Goal: Contribute content: Add original content to the website for others to see

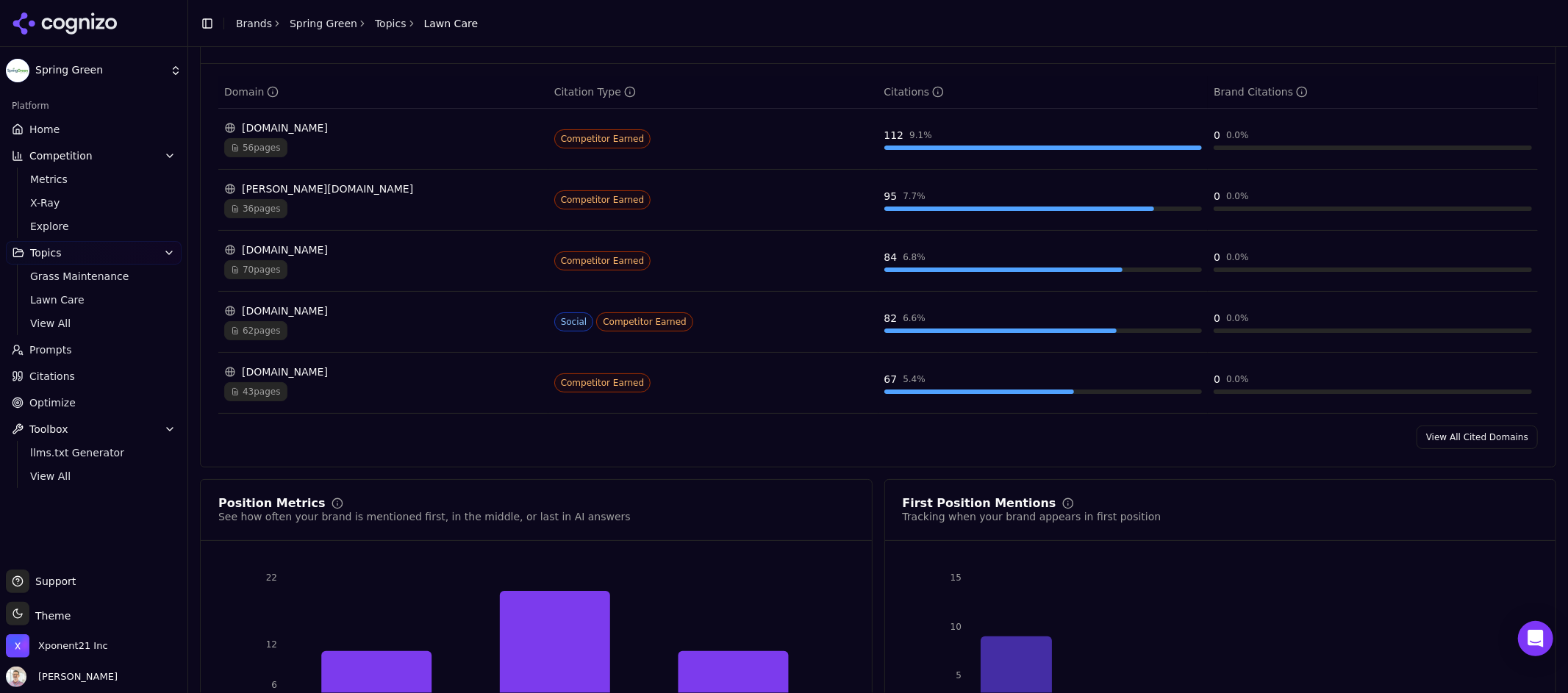
scroll to position [1196, 0]
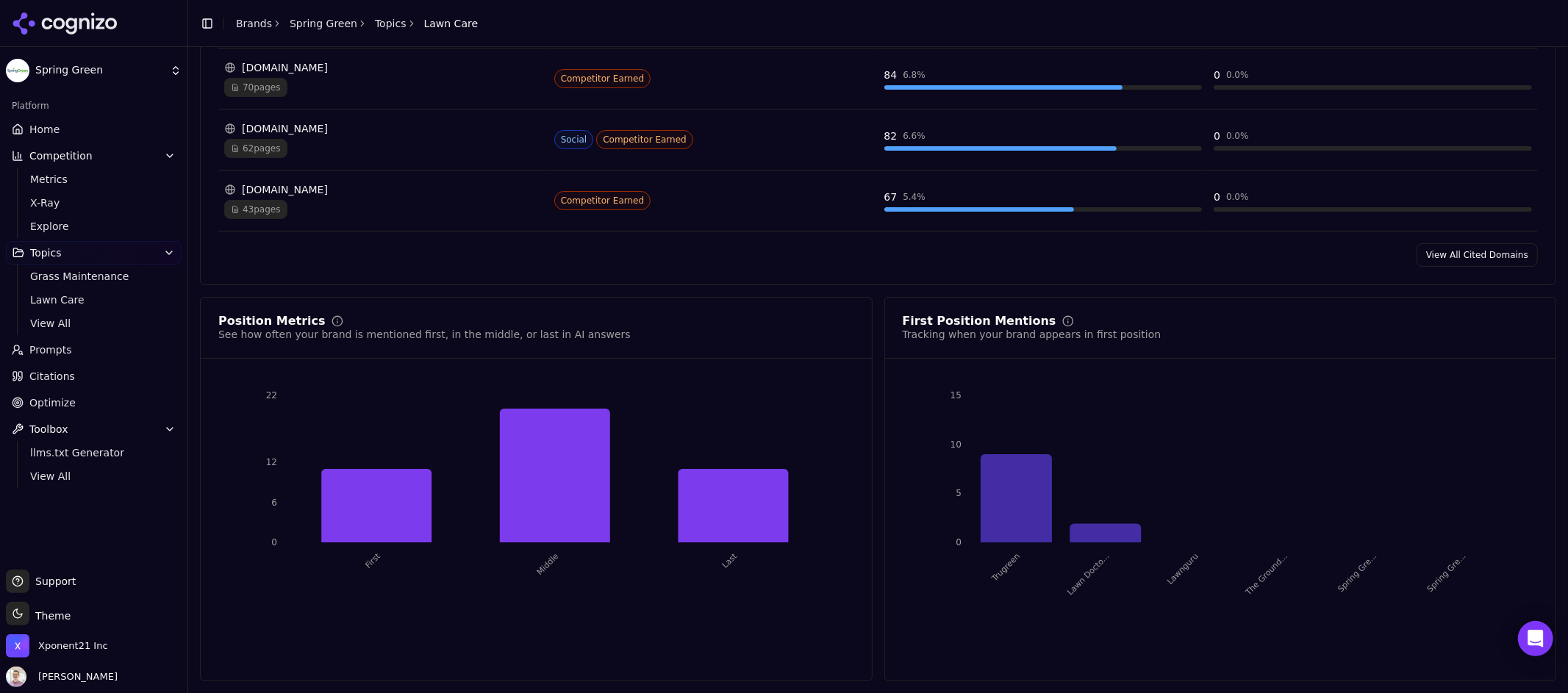
click at [58, 576] on span "Support" at bounding box center [53, 581] width 46 height 14
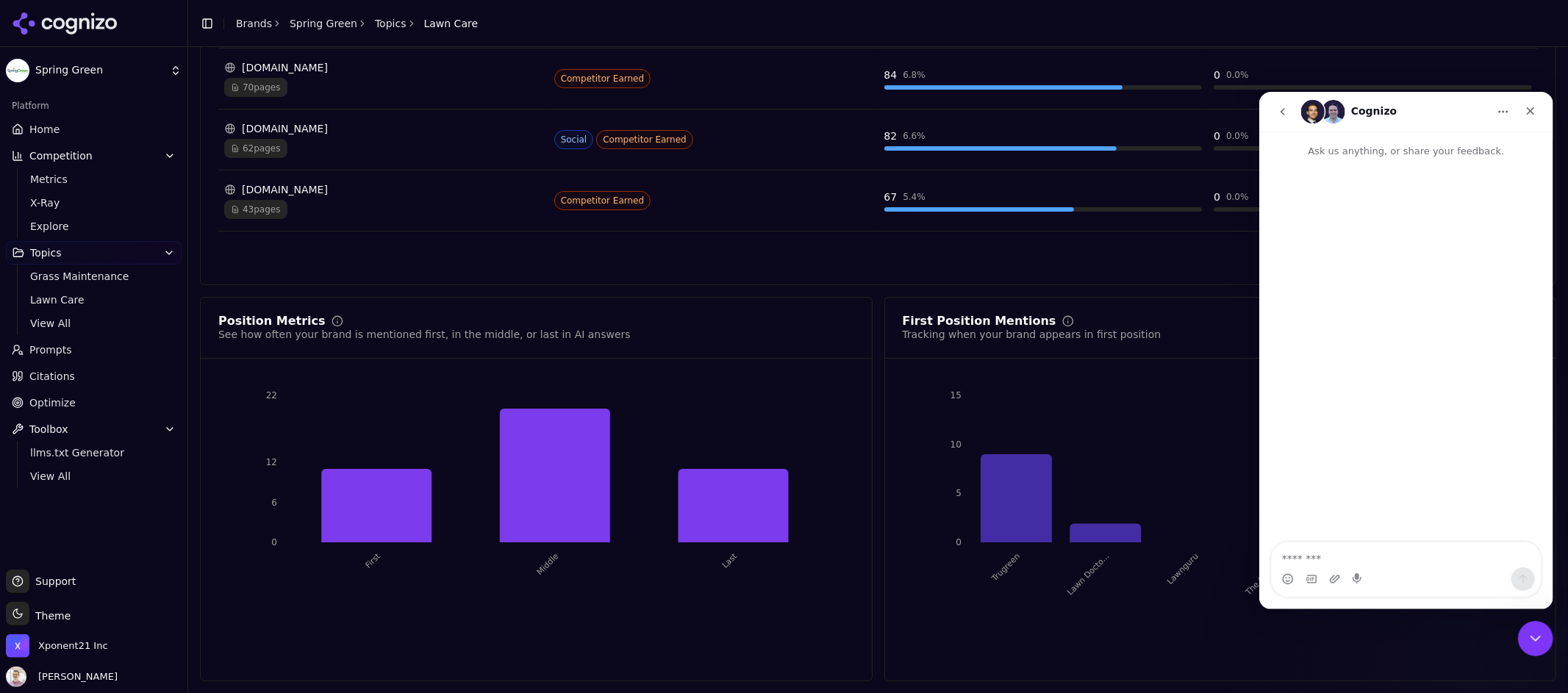
scroll to position [0, 0]
click at [75, 482] on span "View All" at bounding box center [94, 476] width 128 height 14
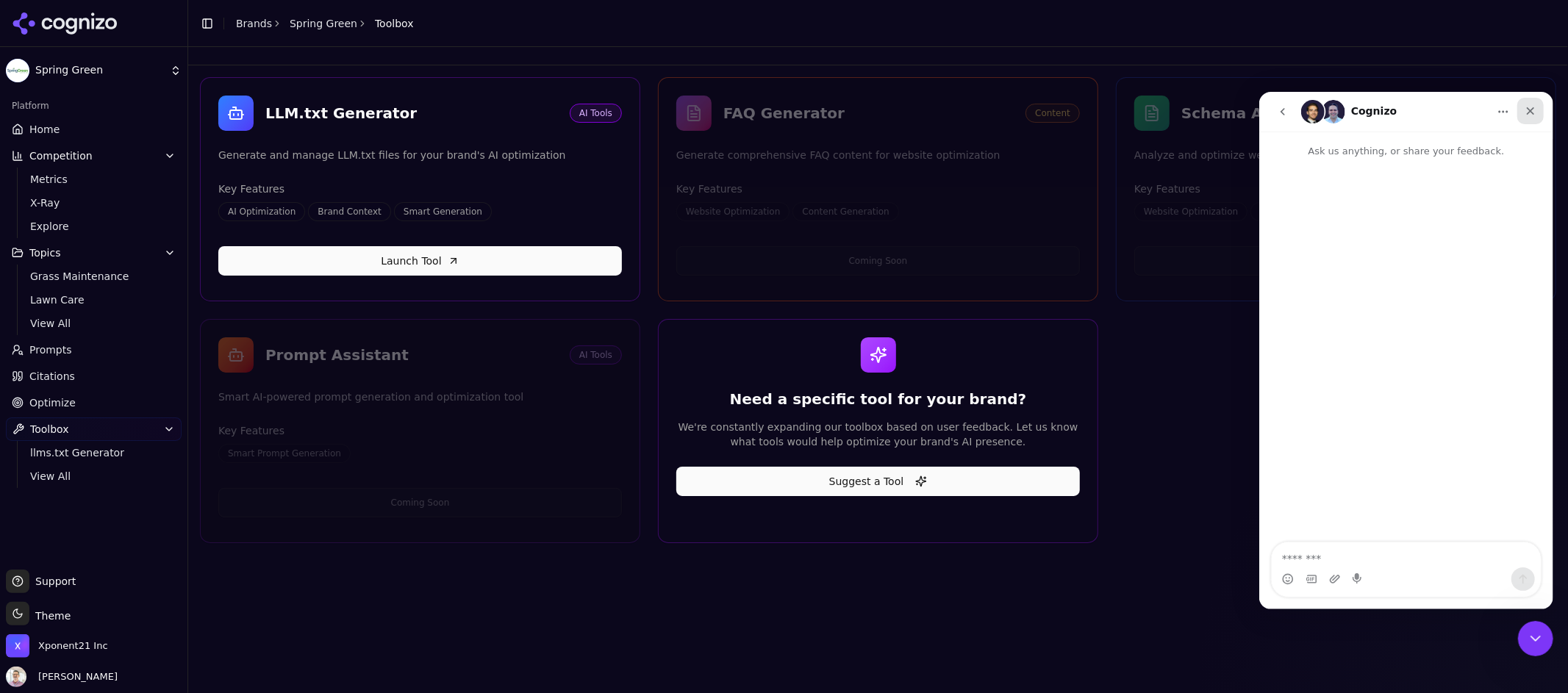
click at [1529, 112] on icon "Close" at bounding box center [1529, 110] width 11 height 11
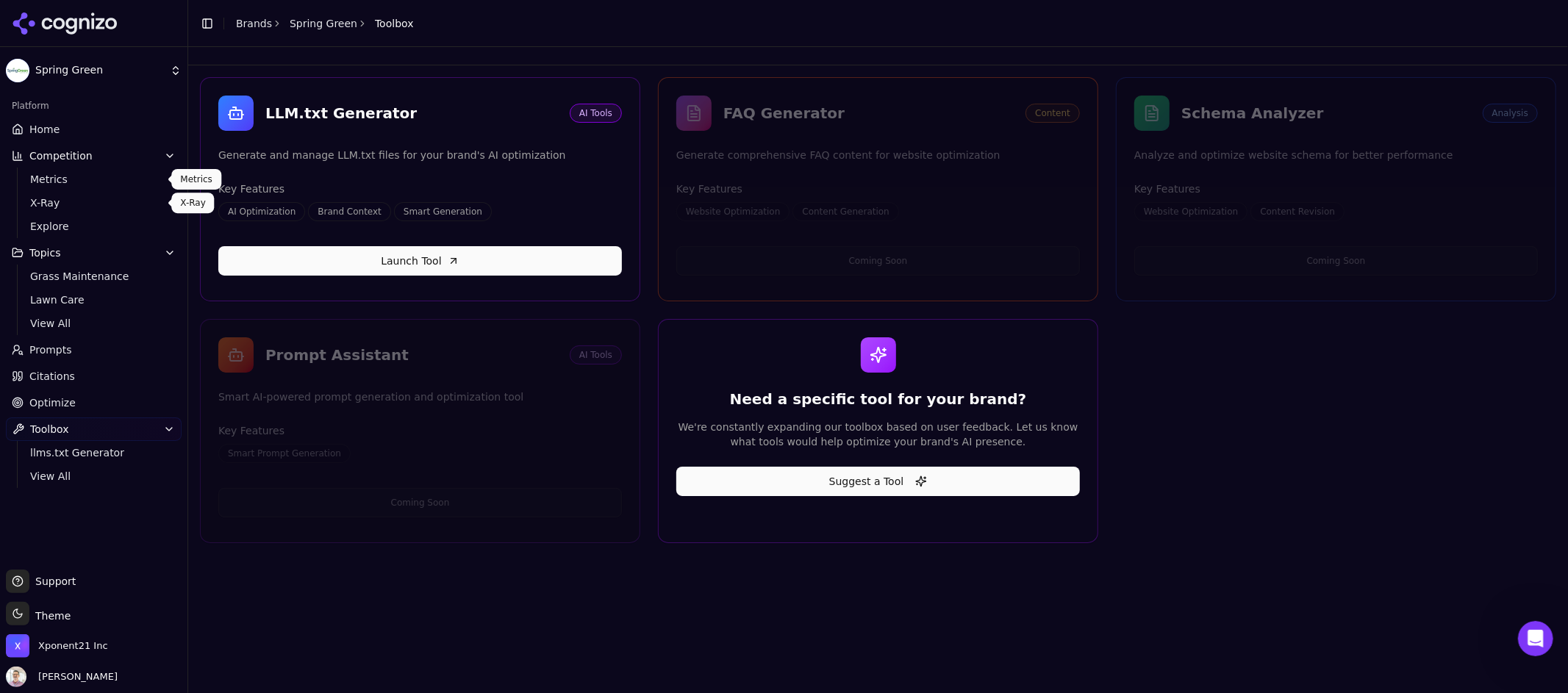
click at [71, 184] on span "Metrics" at bounding box center [94, 179] width 128 height 14
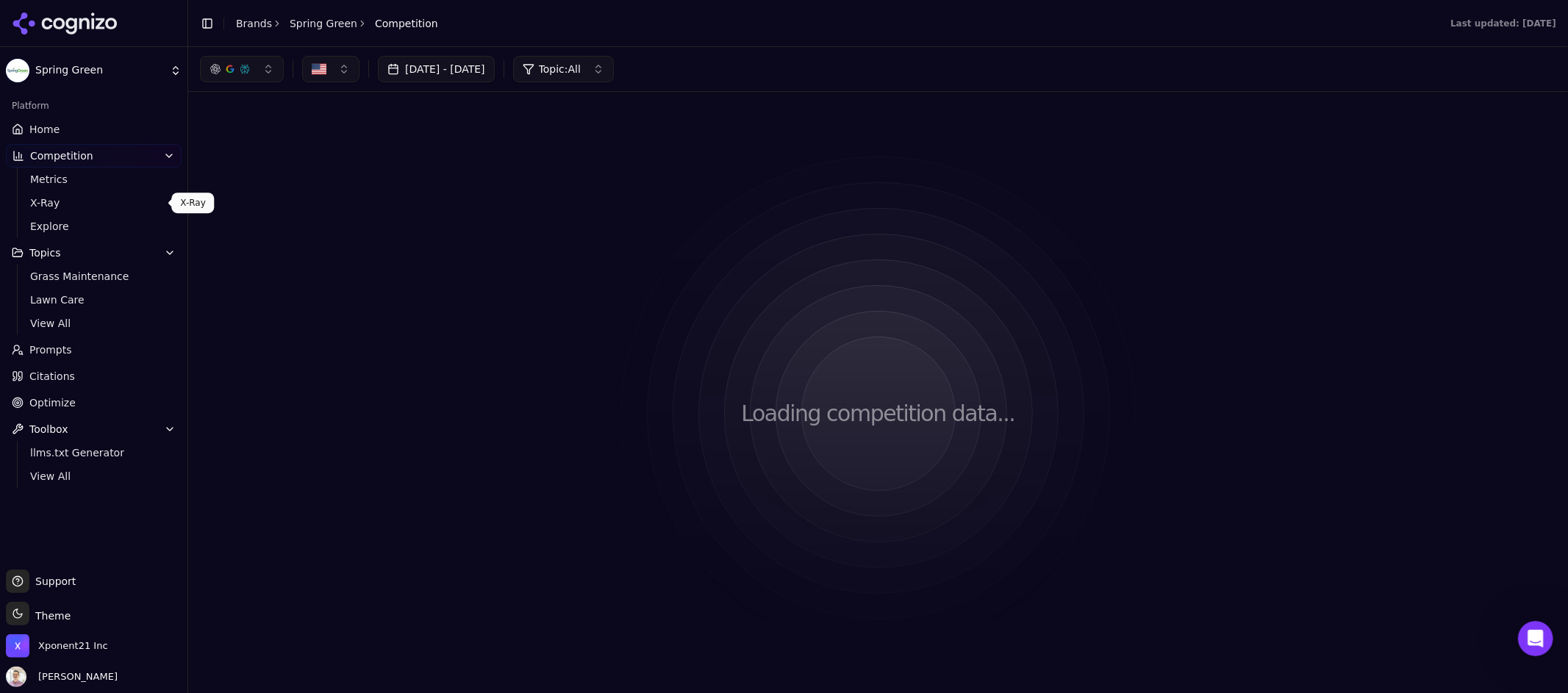
click at [69, 207] on span "X-Ray" at bounding box center [94, 203] width 128 height 14
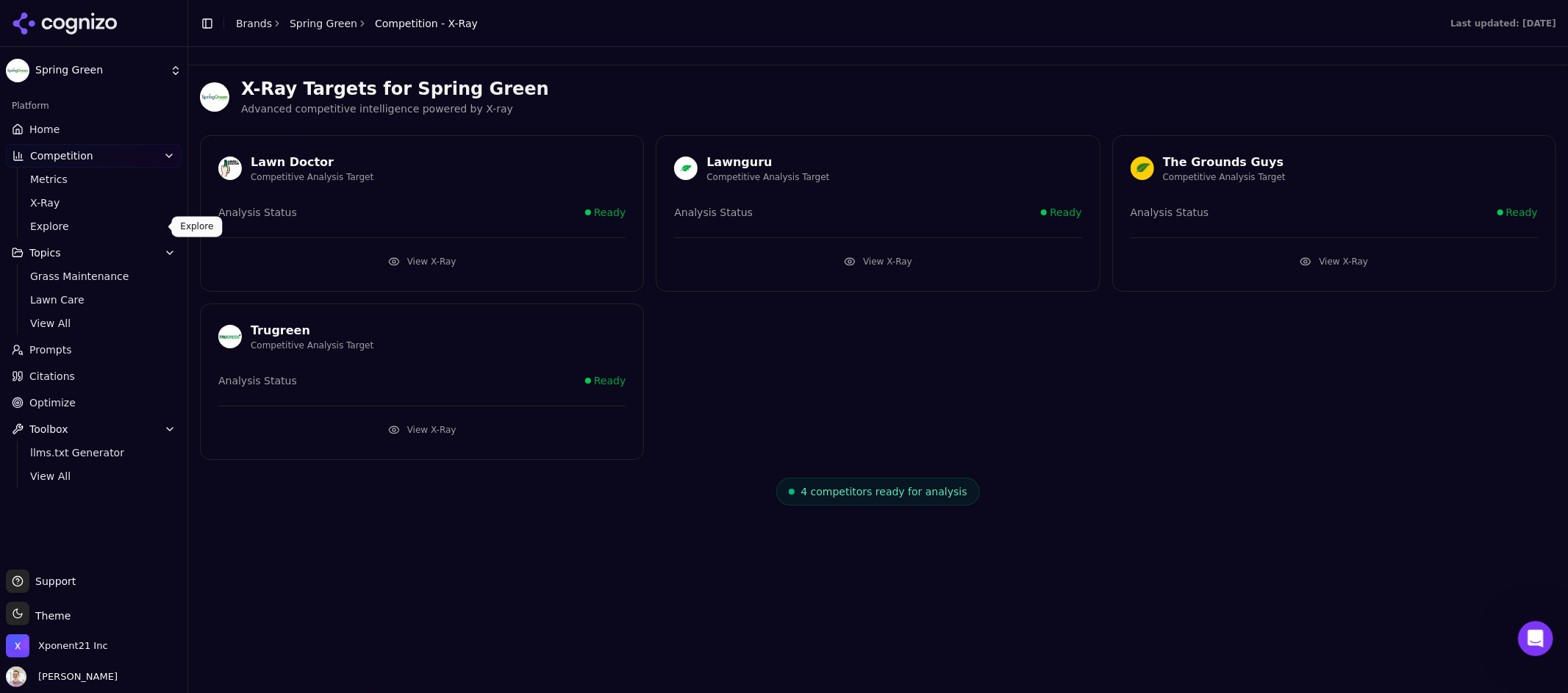
click at [67, 216] on link "Explore" at bounding box center [94, 226] width 139 height 21
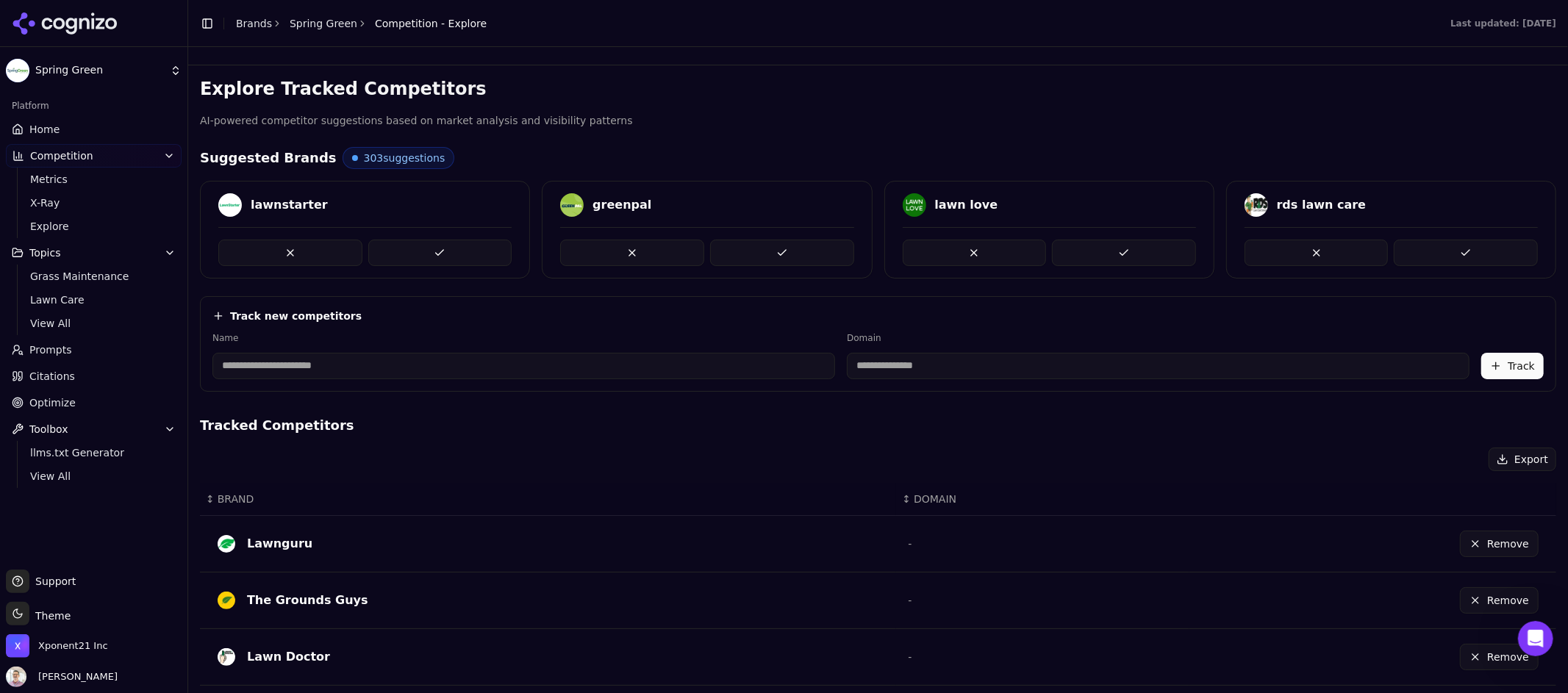
click at [325, 21] on link "Spring Green" at bounding box center [323, 23] width 68 height 14
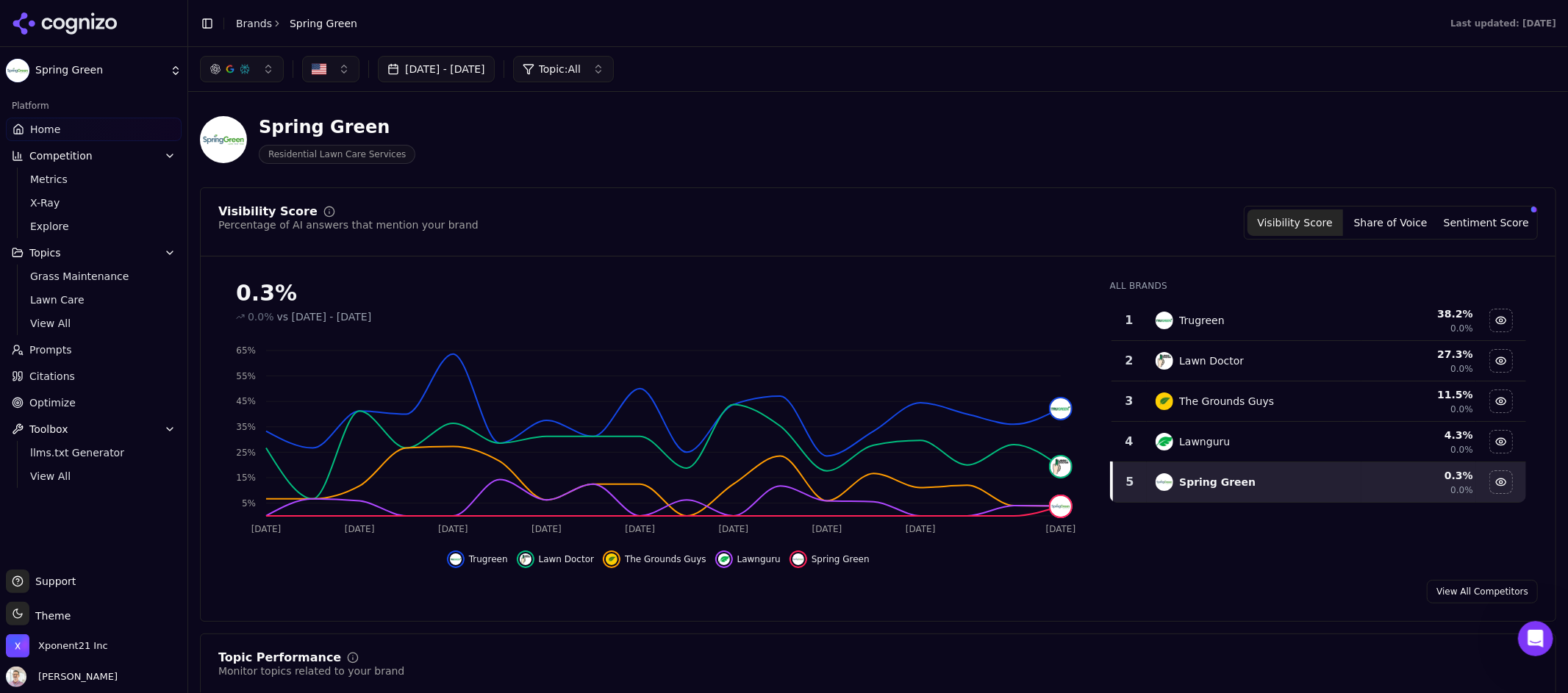
scroll to position [788, 0]
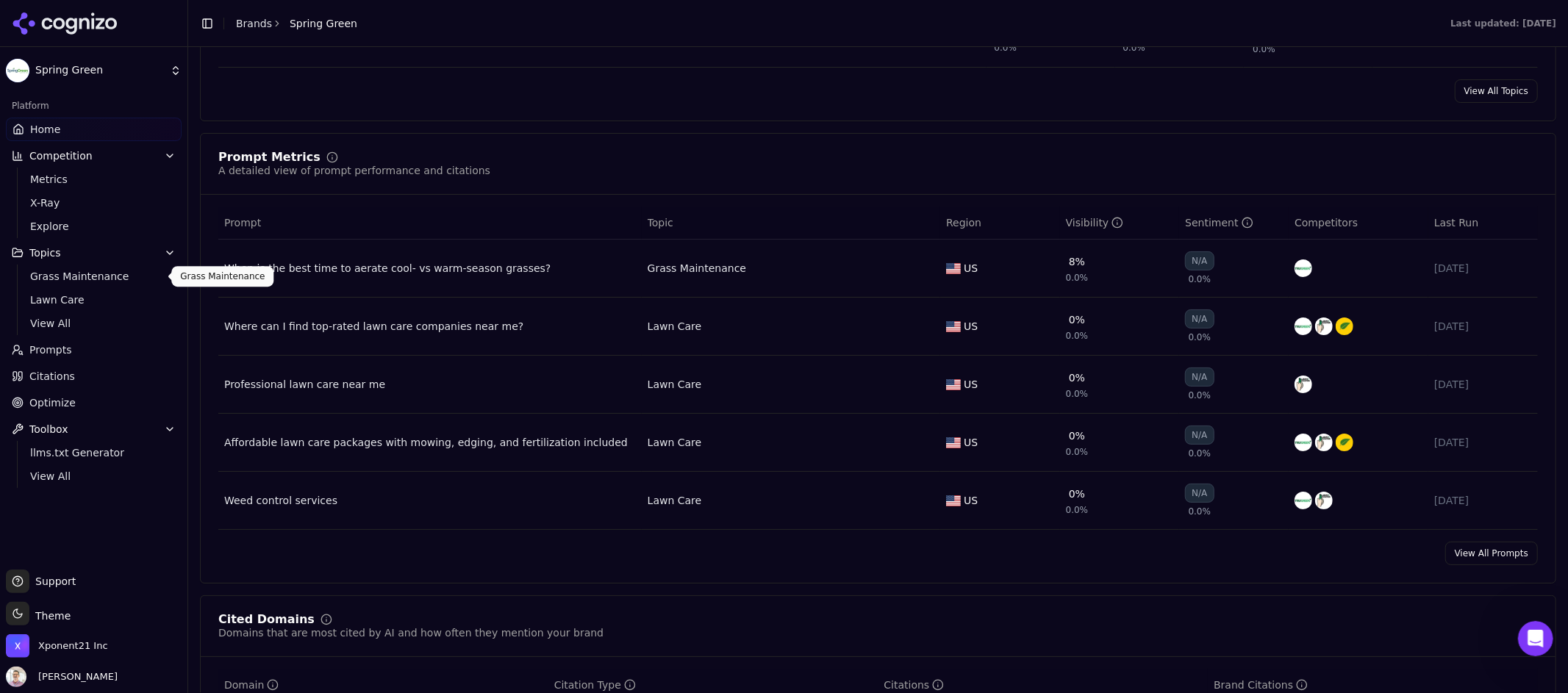
click at [82, 281] on span "Grass Maintenance" at bounding box center [94, 276] width 128 height 14
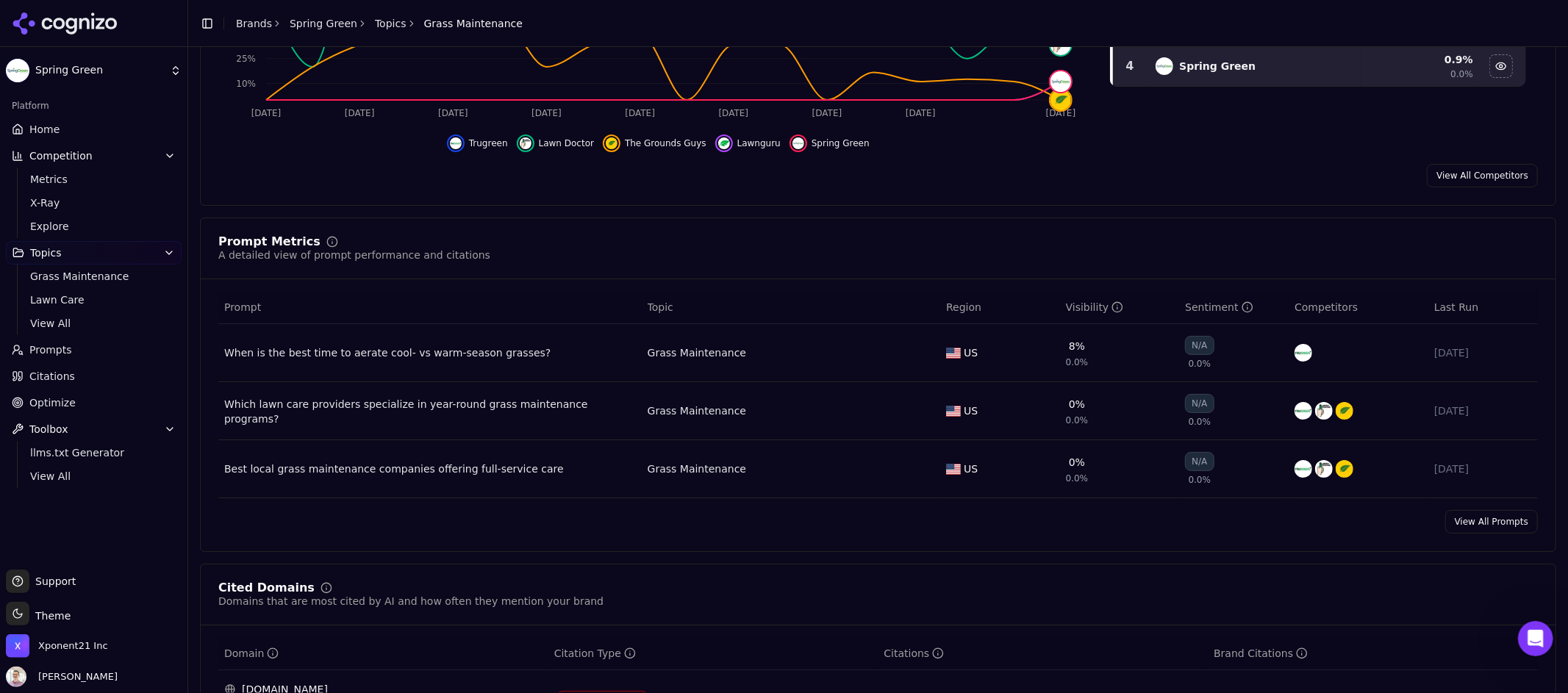
scroll to position [706, 0]
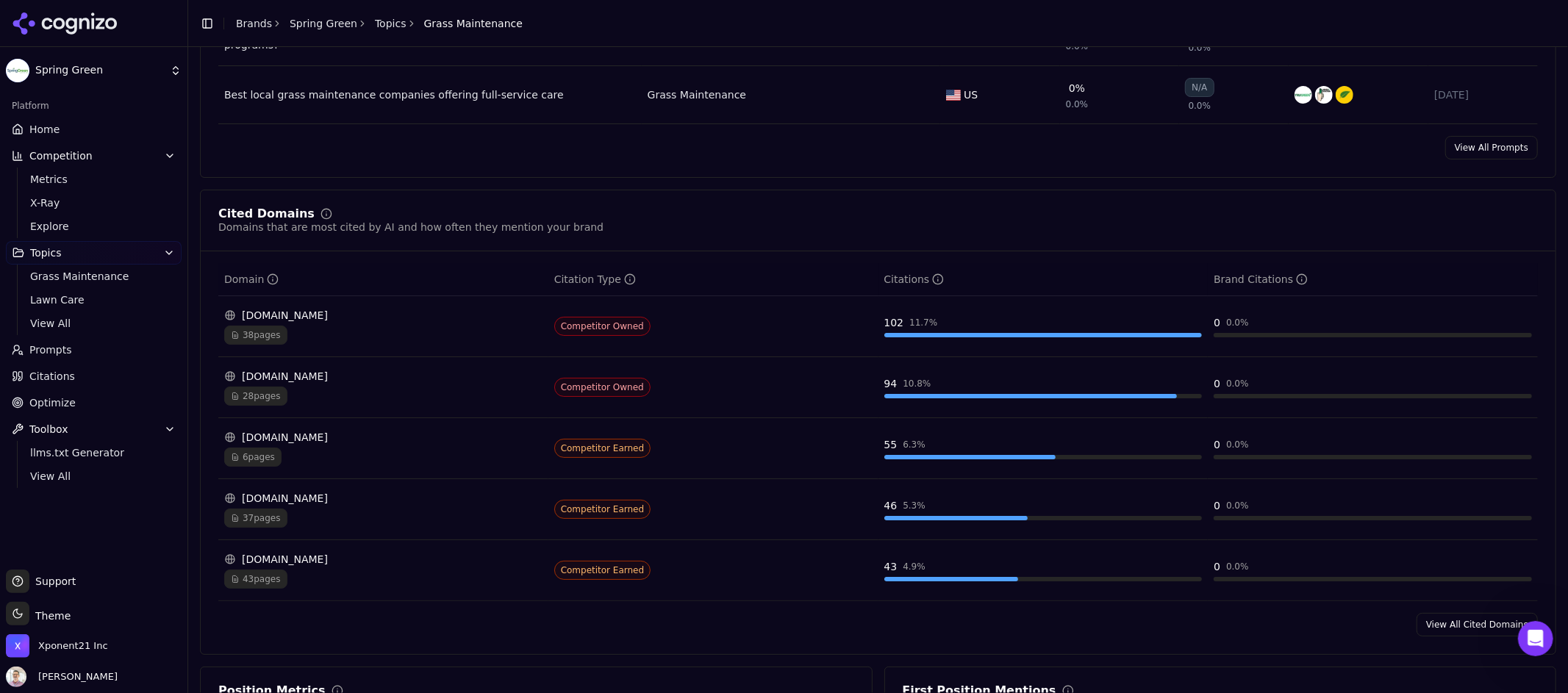
click at [1452, 145] on link "View All Prompts" at bounding box center [1492, 148] width 93 height 24
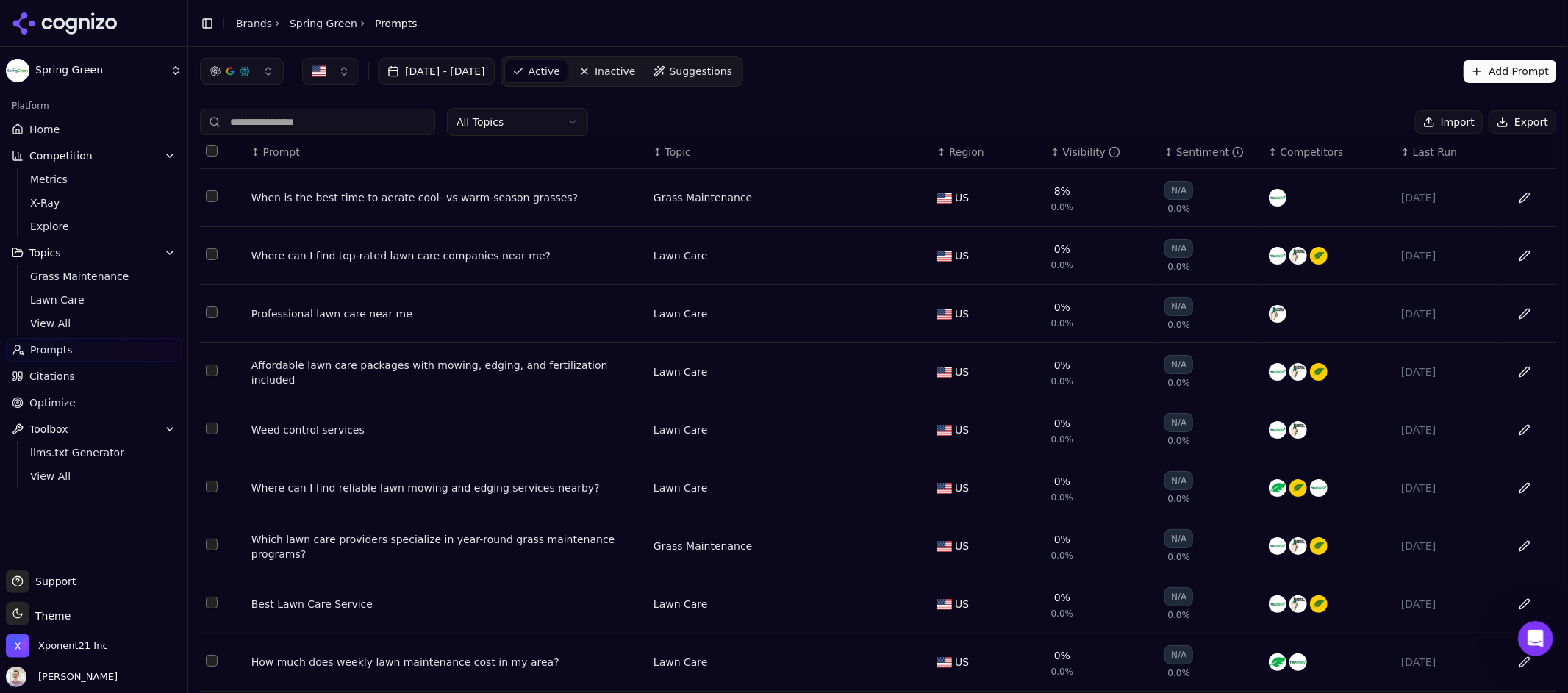
click at [1512, 67] on button "Add Prompt" at bounding box center [1510, 71] width 93 height 24
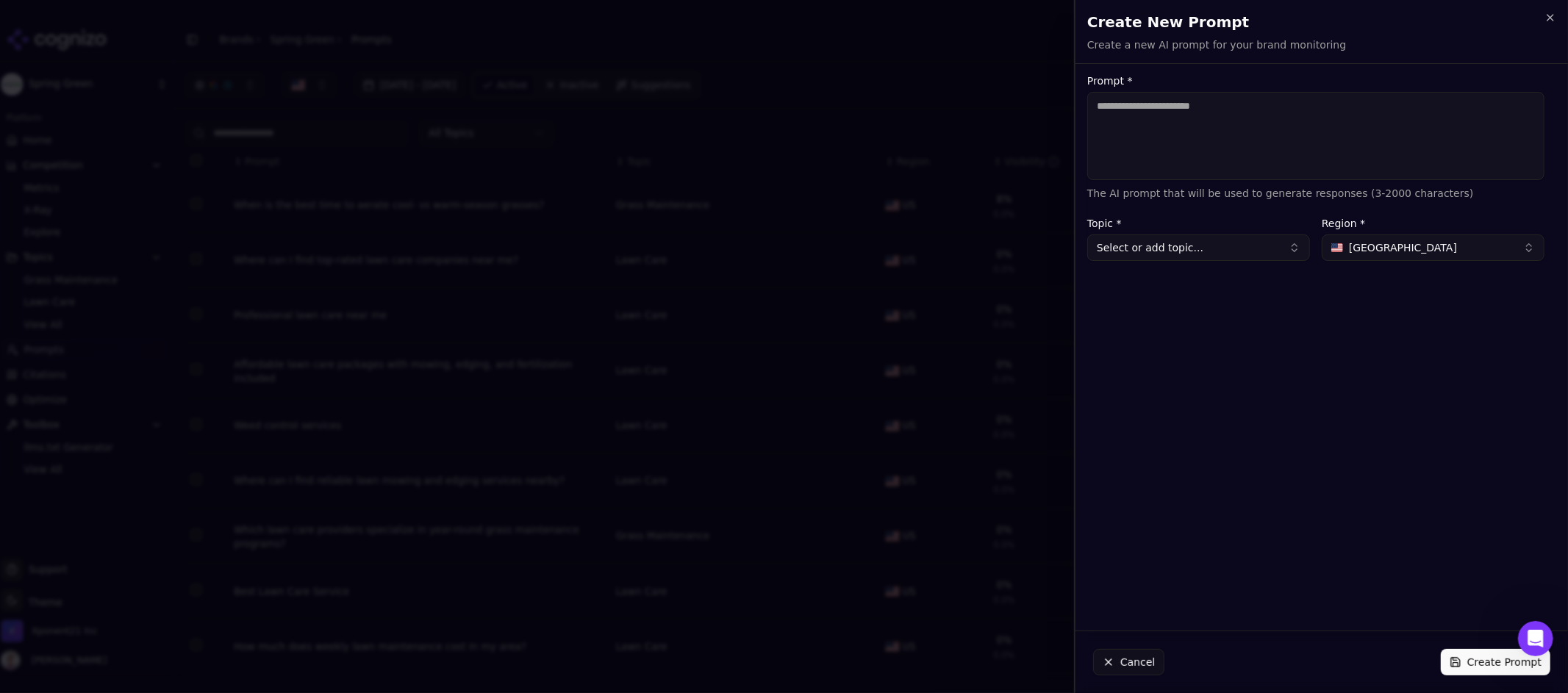
click at [1247, 247] on button "Select or add topic..." at bounding box center [1198, 248] width 222 height 27
click at [1182, 325] on div "Grass Maintenance" at bounding box center [1157, 326] width 133 height 24
type input "**********"
click at [1193, 129] on textarea "Prompt *" at bounding box center [1316, 136] width 457 height 88
click at [1552, 28] on h2 "Create New Prompt" at bounding box center [1322, 21] width 469 height 21
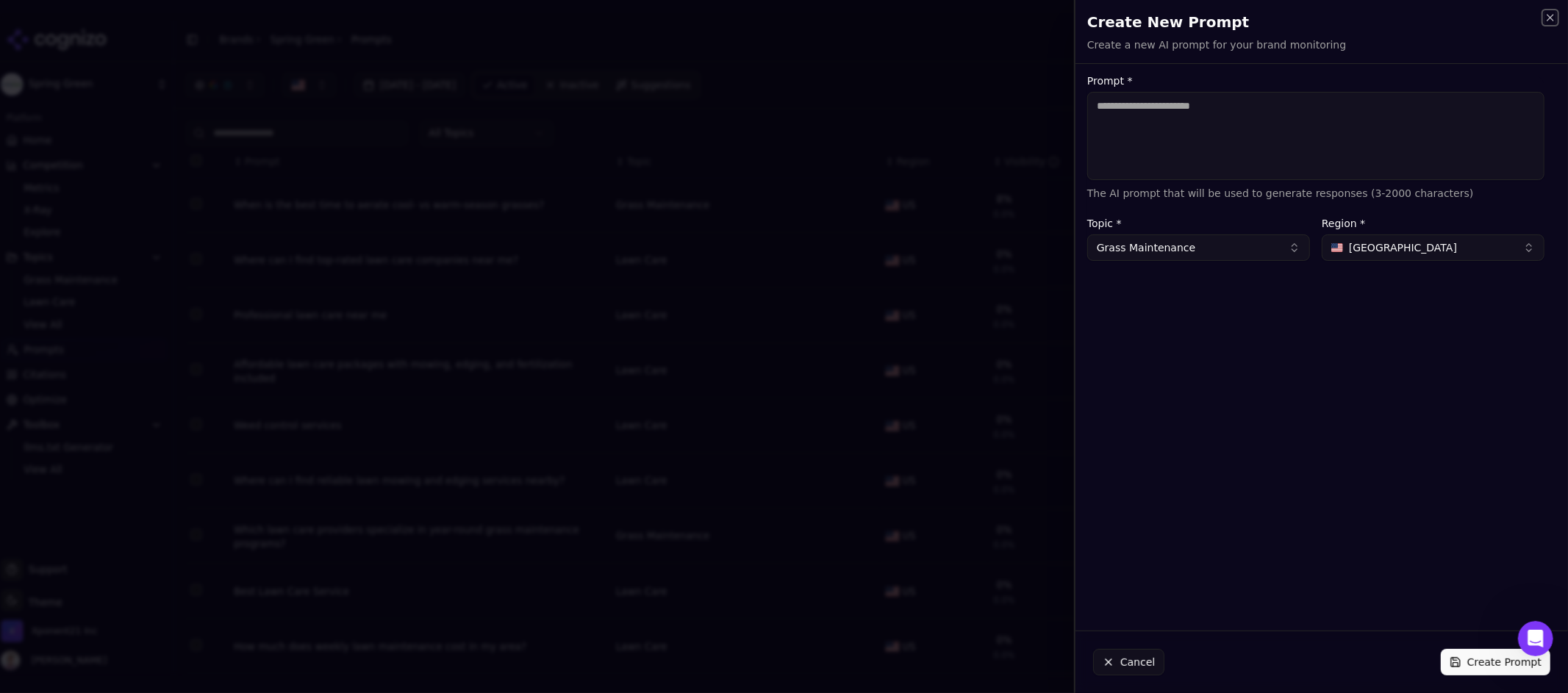
click at [1552, 18] on icon "button" at bounding box center [1550, 18] width 6 height 6
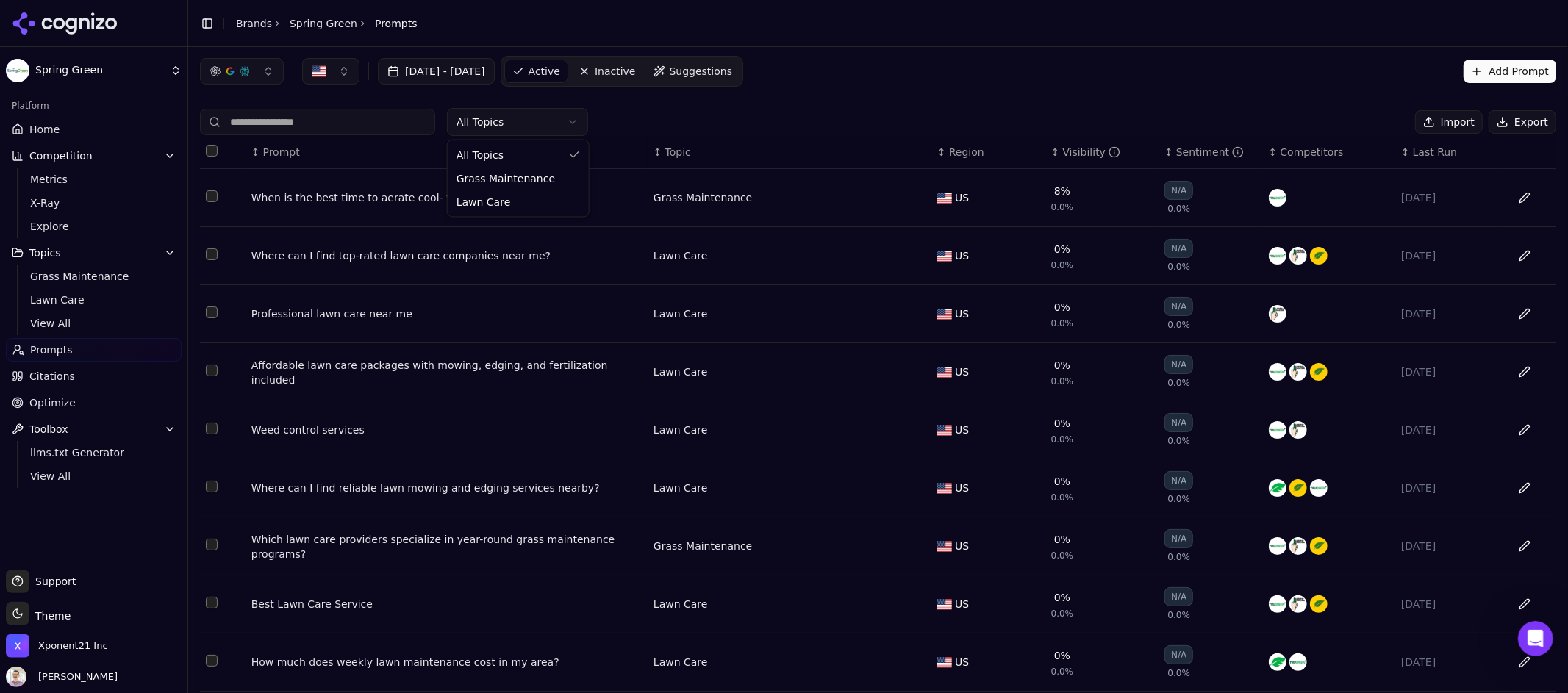
click at [544, 113] on html "Spring Green Platform Home Competition Metrics X-Ray Explore Topics Grass Maint…" at bounding box center [784, 346] width 1568 height 693
click at [1527, 122] on html "Spring Green Platform Home Competition Metrics X-Ray Explore Topics Grass Maint…" at bounding box center [784, 346] width 1568 height 693
click at [1522, 124] on button "Export" at bounding box center [1522, 122] width 68 height 24
